Goal: Task Accomplishment & Management: Manage account settings

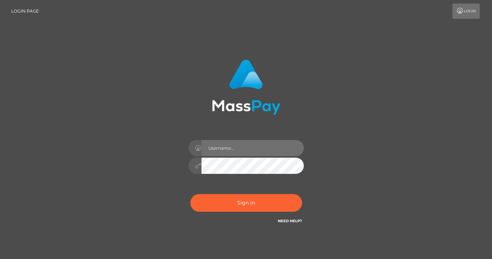
click at [216, 148] on input "text" at bounding box center [252, 148] width 102 height 16
click at [214, 149] on input "text" at bounding box center [252, 148] width 102 height 16
type input "hotgirltings@outlook.com"
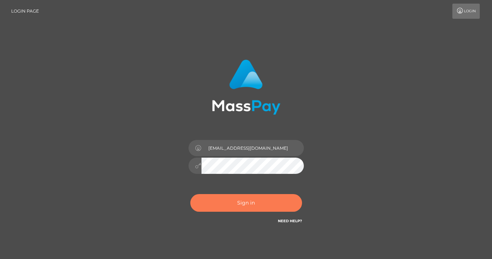
click at [247, 203] on button "Sign in" at bounding box center [246, 203] width 112 height 18
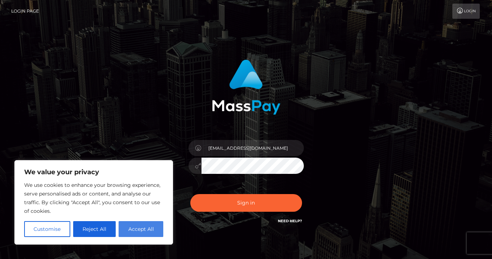
click at [137, 227] on button "Accept All" at bounding box center [140, 229] width 45 height 16
checkbox input "true"
